Goal: Find contact information: Find contact information

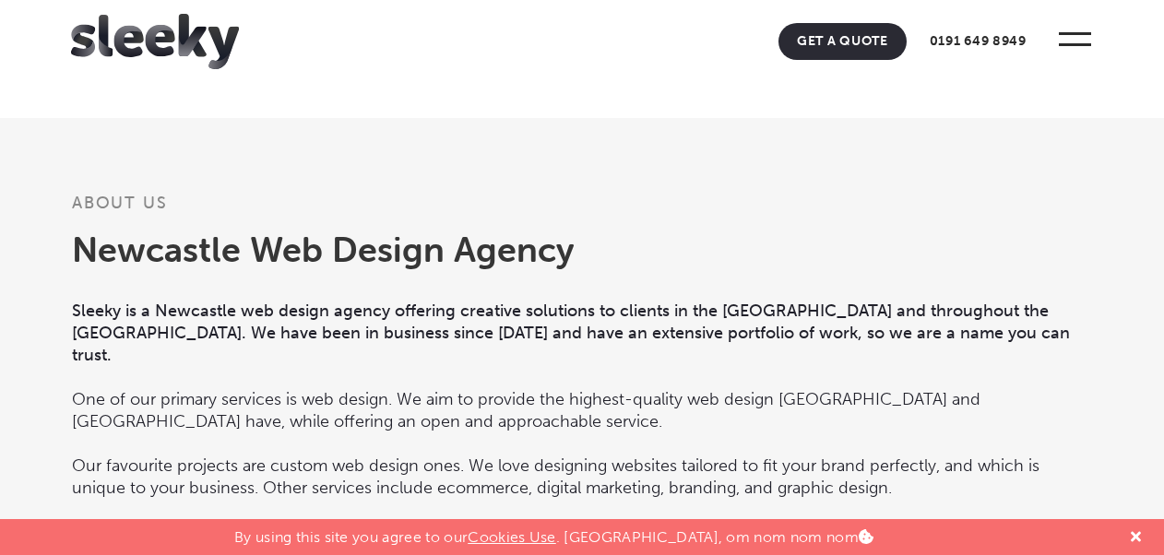
scroll to position [2029, 0]
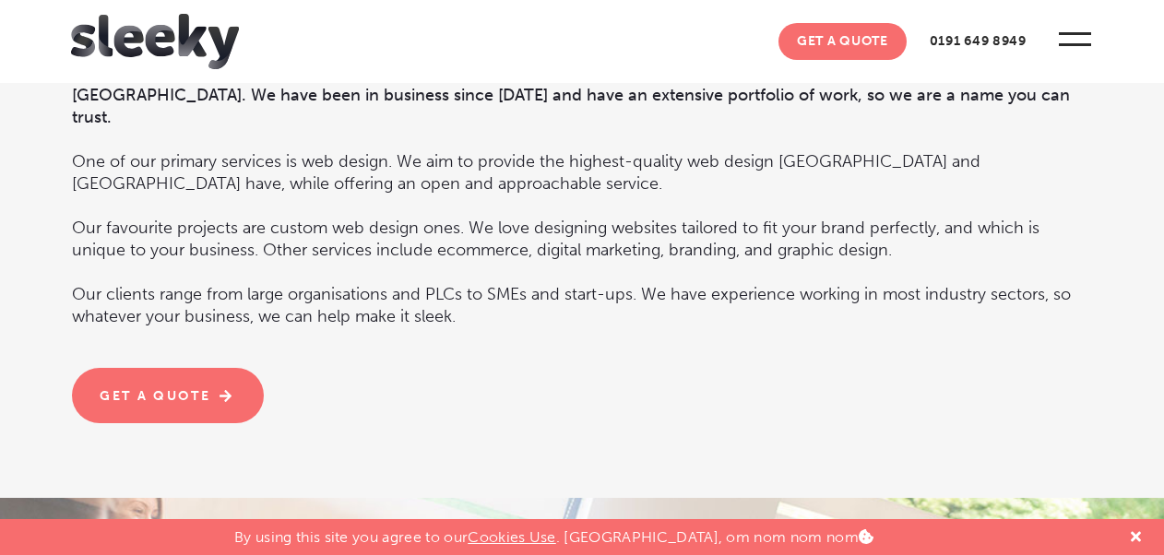
click at [852, 37] on link "Get A Quote" at bounding box center [842, 41] width 128 height 37
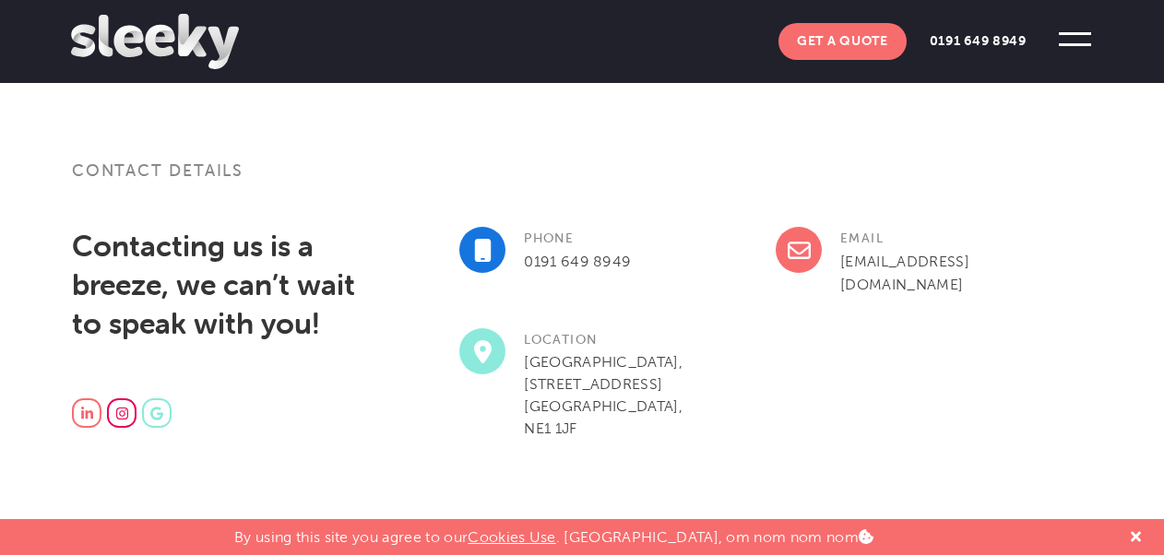
scroll to position [461, 0]
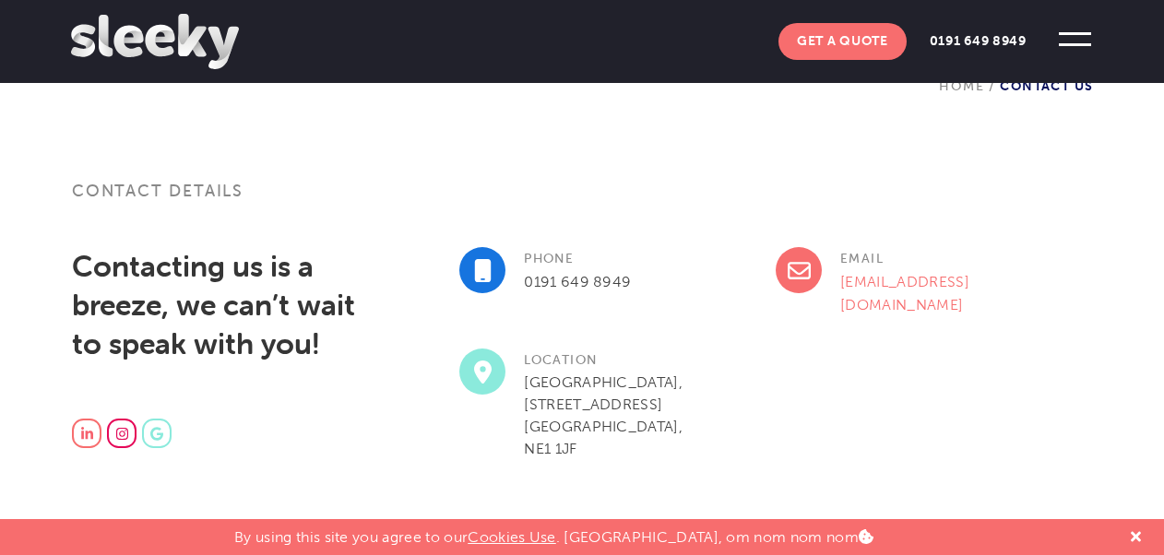
click at [958, 278] on link "[EMAIL_ADDRESS][DOMAIN_NAME]" at bounding box center [904, 293] width 129 height 41
drag, startPoint x: 969, startPoint y: 280, endPoint x: 837, endPoint y: 279, distance: 131.9
click at [837, 279] on div "Email info@sleeky.co.uk" at bounding box center [934, 297] width 316 height 101
copy link "[EMAIL_ADDRESS][DOMAIN_NAME]"
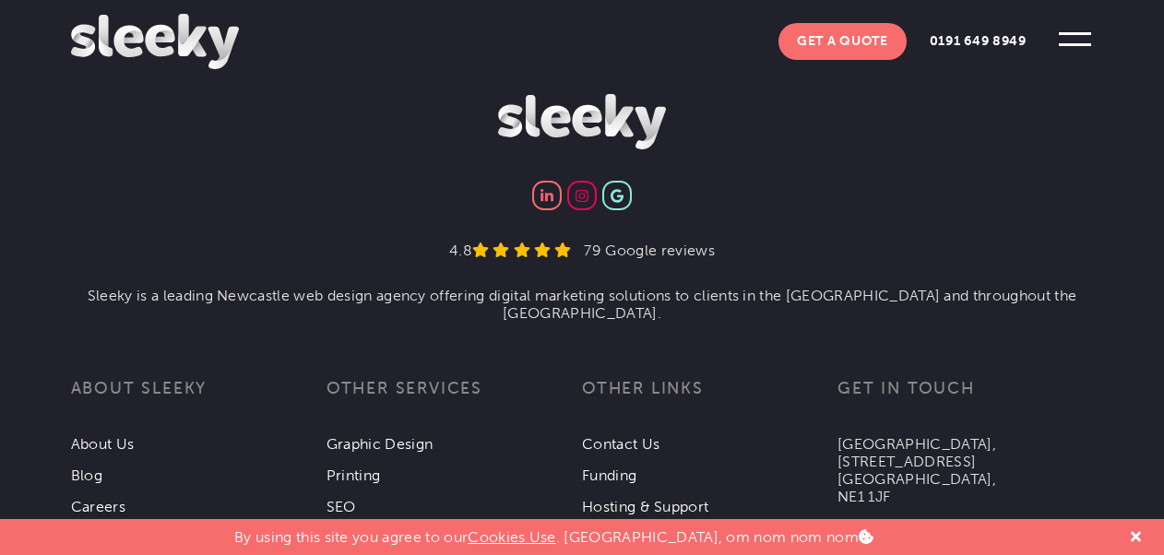
scroll to position [3009, 0]
